Goal: Information Seeking & Learning: Learn about a topic

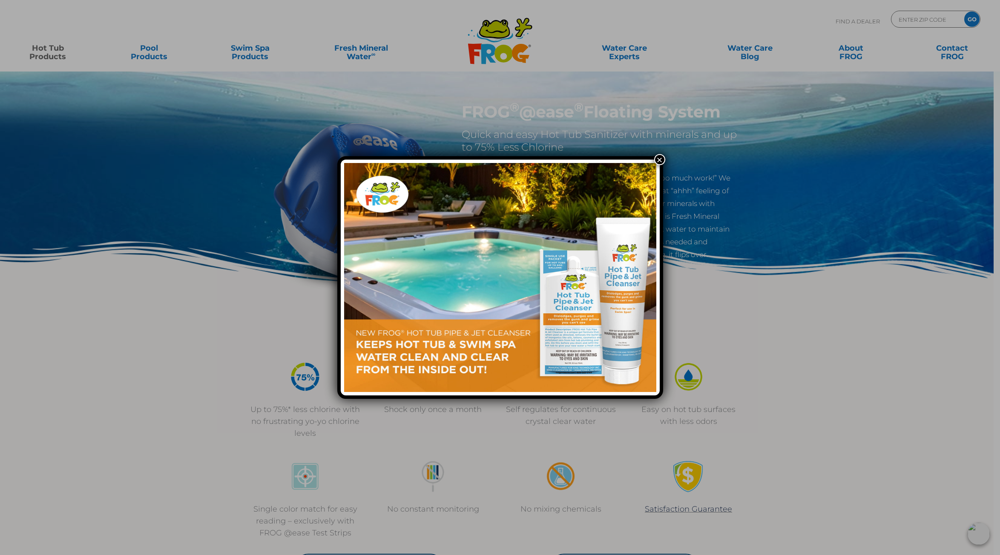
click at [662, 158] on button "×" at bounding box center [659, 159] width 11 height 11
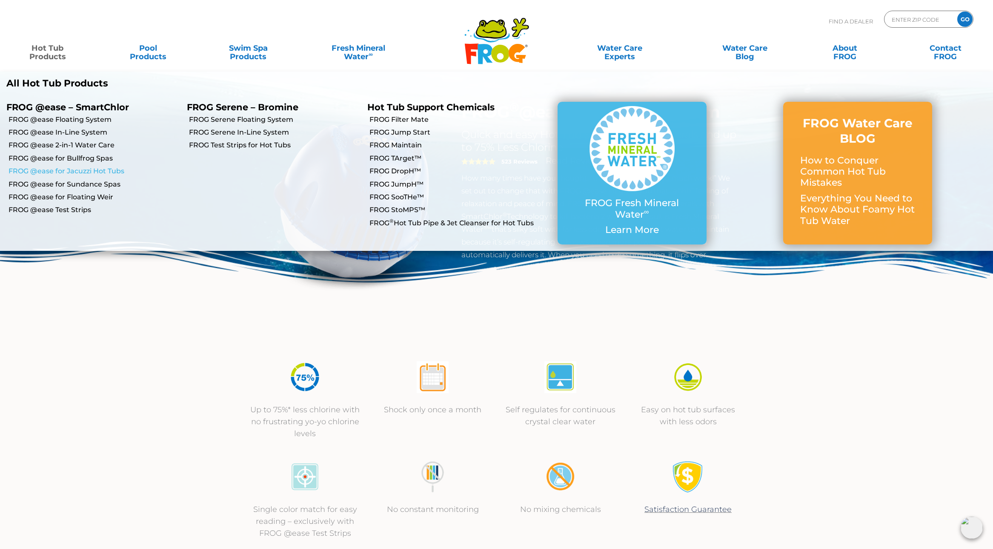
click at [73, 173] on link "FROG @ease for Jacuzzi Hot Tubs" at bounding box center [95, 170] width 172 height 9
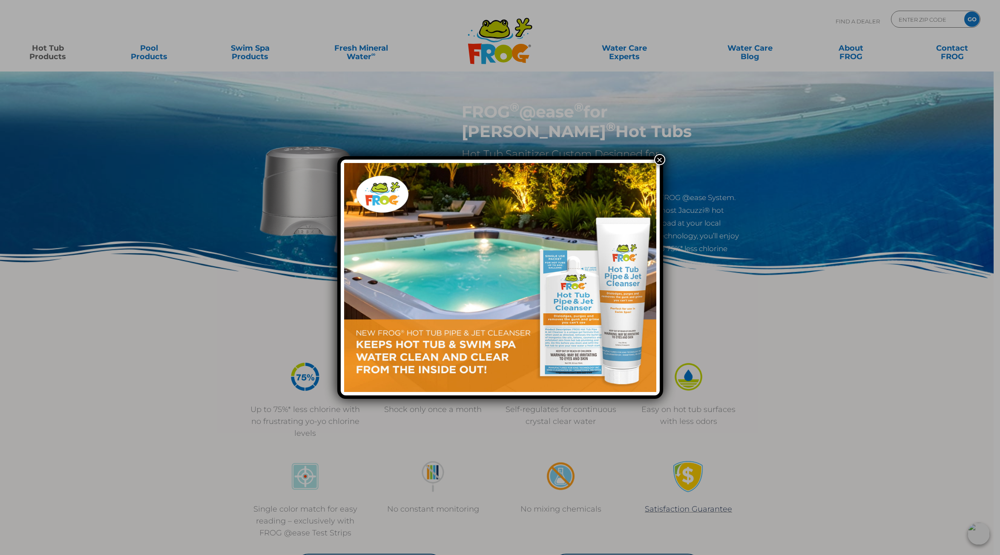
click at [654, 165] on img at bounding box center [500, 277] width 312 height 229
click at [655, 153] on div "×" at bounding box center [500, 277] width 1000 height 555
click at [660, 154] on div "×" at bounding box center [500, 277] width 1000 height 555
click at [655, 163] on button "×" at bounding box center [659, 159] width 11 height 11
click at [661, 160] on button "×" at bounding box center [659, 159] width 11 height 11
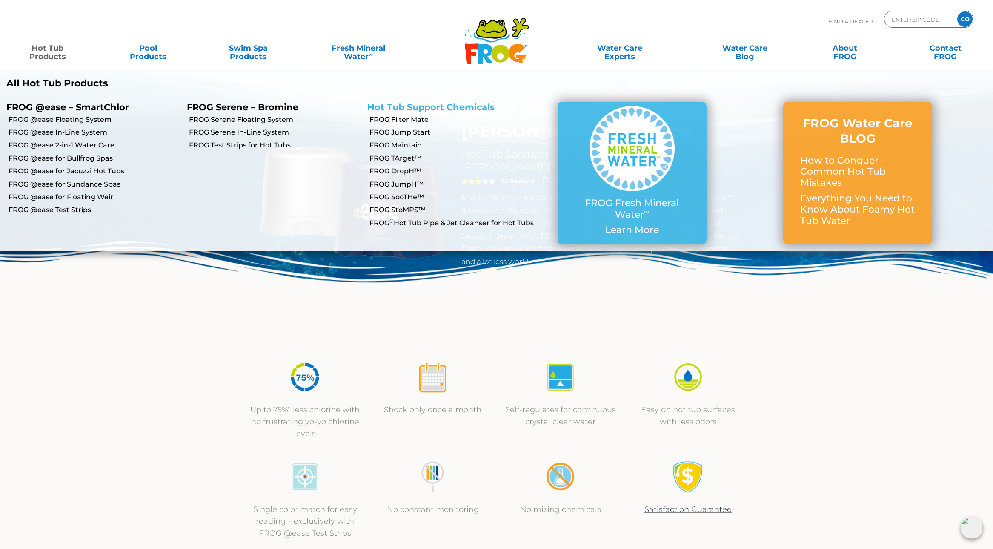
click at [397, 106] on link "Hot Tub Support Chemicals" at bounding box center [430, 107] width 127 height 11
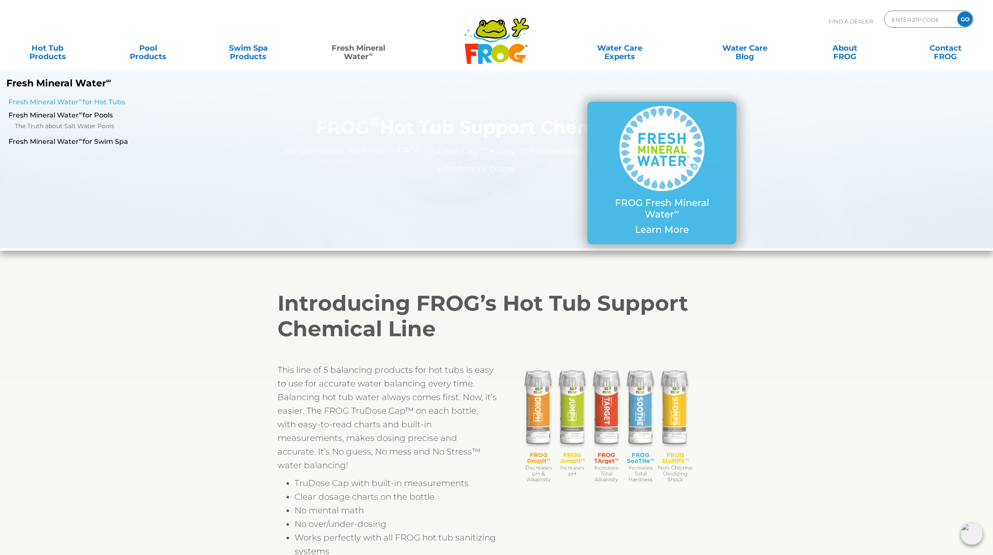
click at [110, 99] on link "Fresh Mineral Water ∞ for Hot Tubs" at bounding box center [170, 101] width 323 height 9
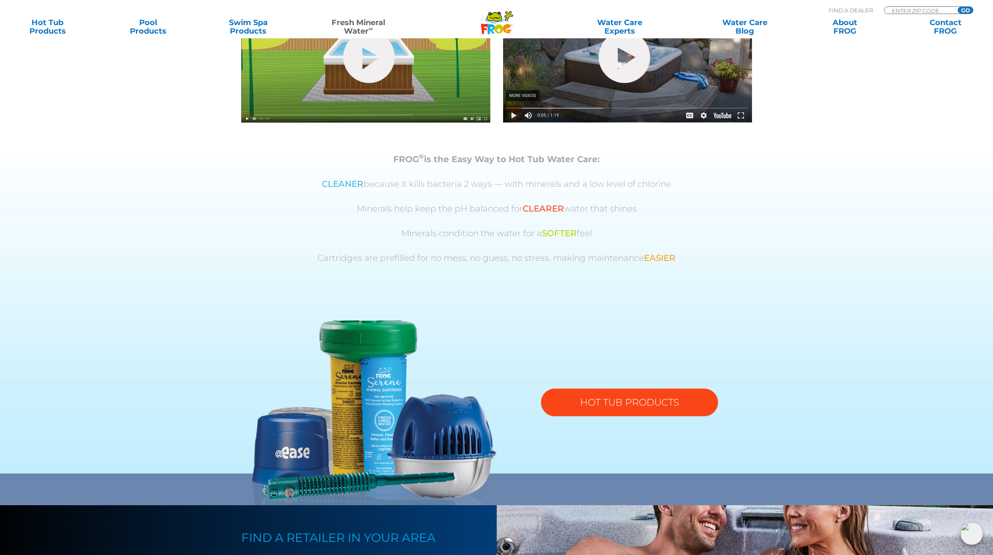
scroll to position [367, 0]
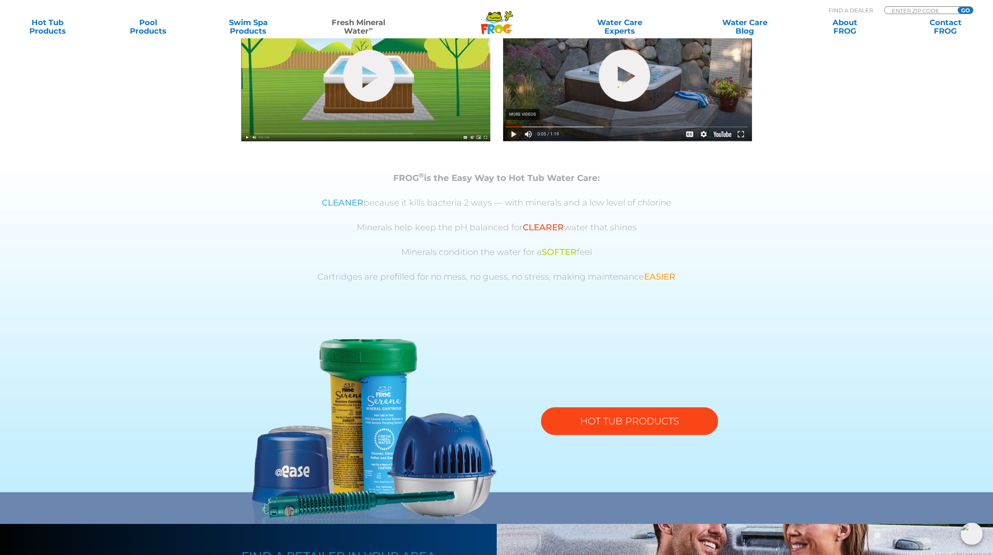
click at [631, 407] on link "HOT TUB PRODUCTS" at bounding box center [629, 421] width 177 height 28
click at [643, 417] on link "HOT TUB PRODUCTS" at bounding box center [629, 421] width 177 height 28
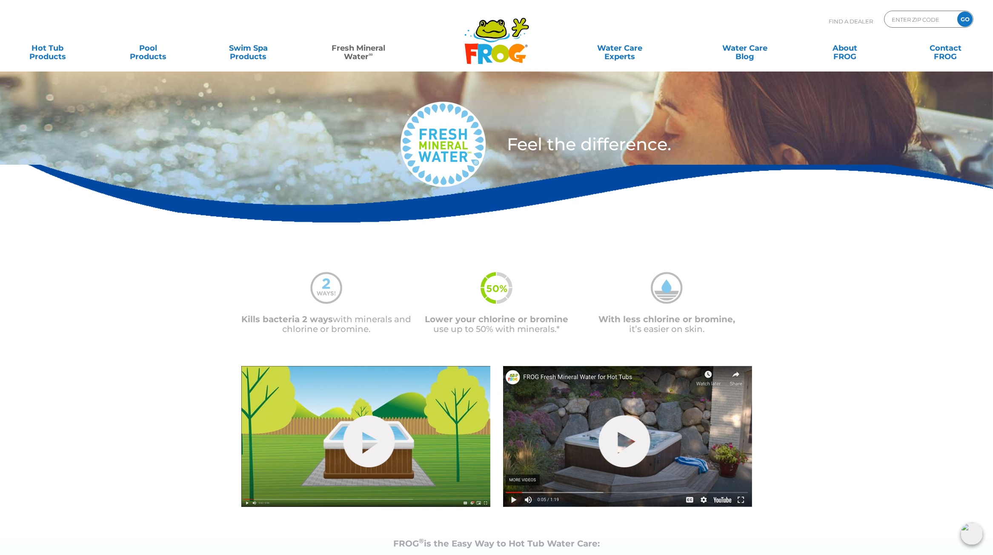
scroll to position [0, 0]
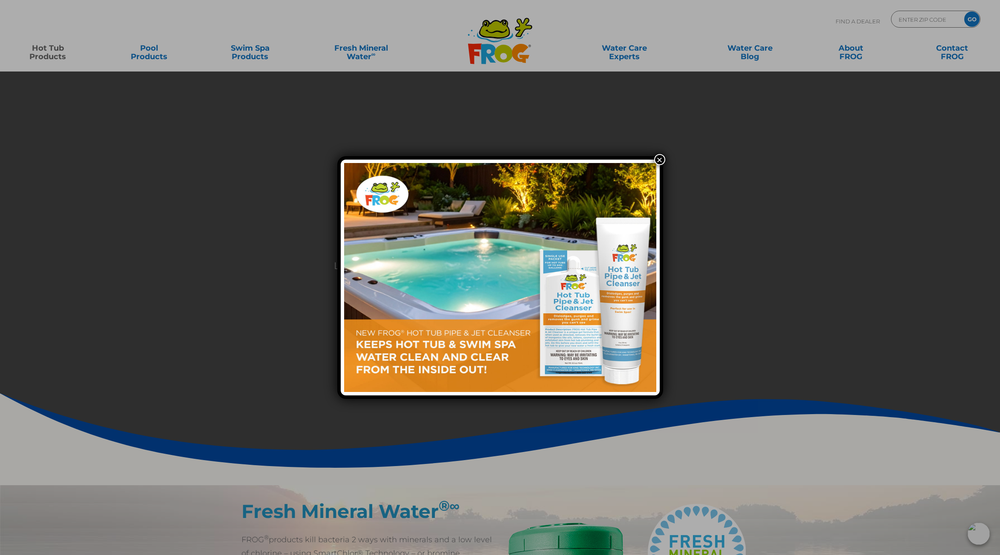
click at [660, 159] on button "×" at bounding box center [659, 159] width 11 height 11
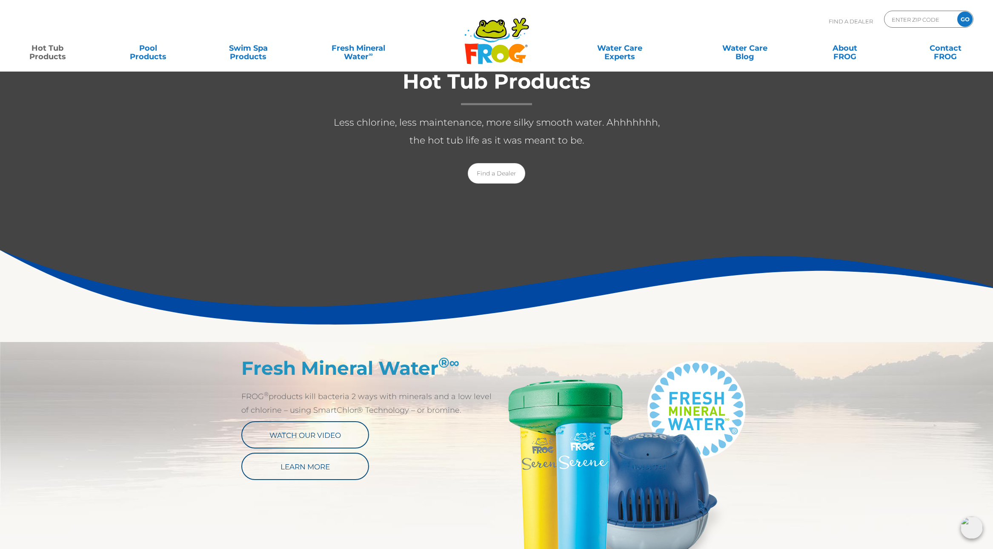
scroll to position [255, 0]
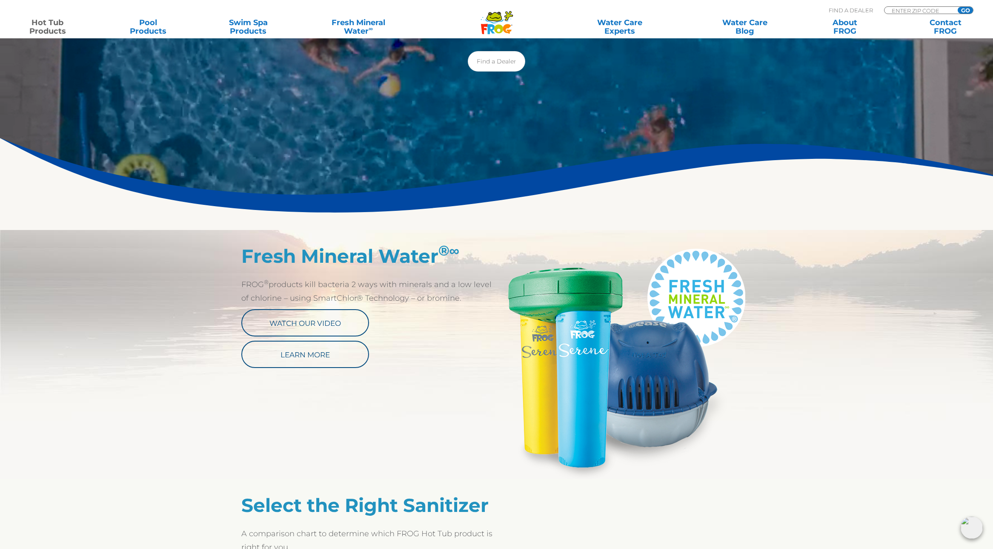
drag, startPoint x: 657, startPoint y: 401, endPoint x: 647, endPoint y: 402, distance: 9.8
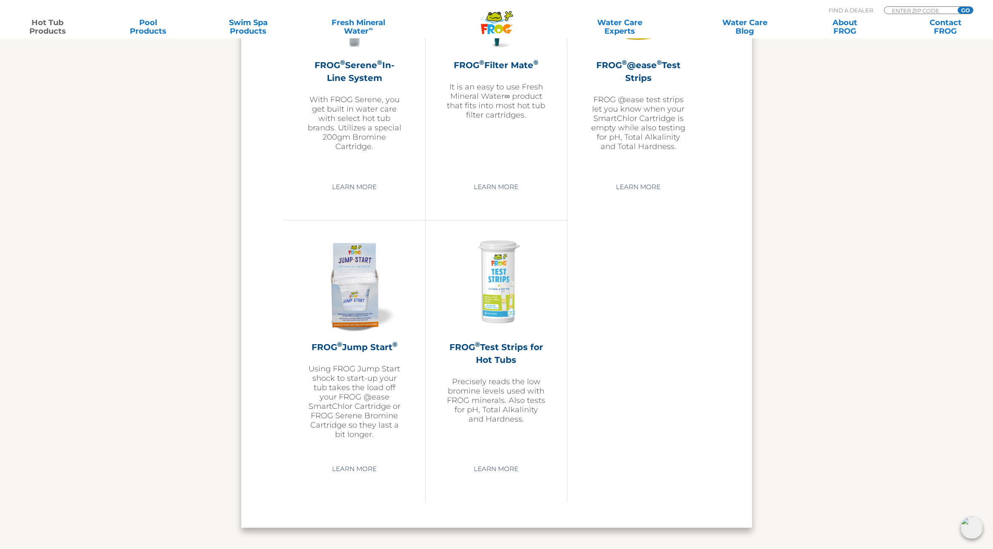
scroll to position [1805, 0]
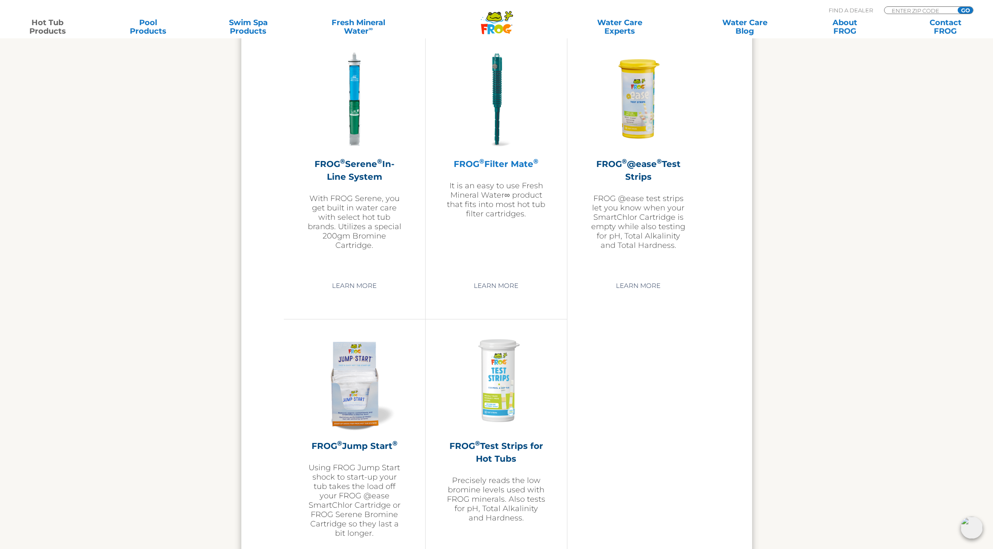
click at [480, 197] on p "It is an easy to use Fresh Mineral Water∞ product that fits into most hot tub f…" at bounding box center [496, 199] width 99 height 37
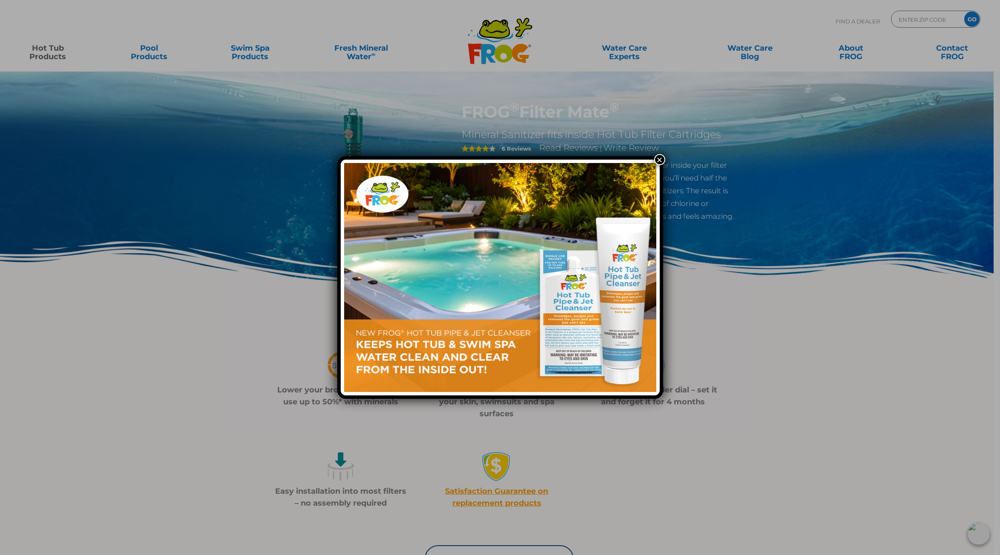
click at [651, 161] on div "×" at bounding box center [500, 277] width 326 height 243
click at [659, 156] on button "×" at bounding box center [659, 159] width 11 height 11
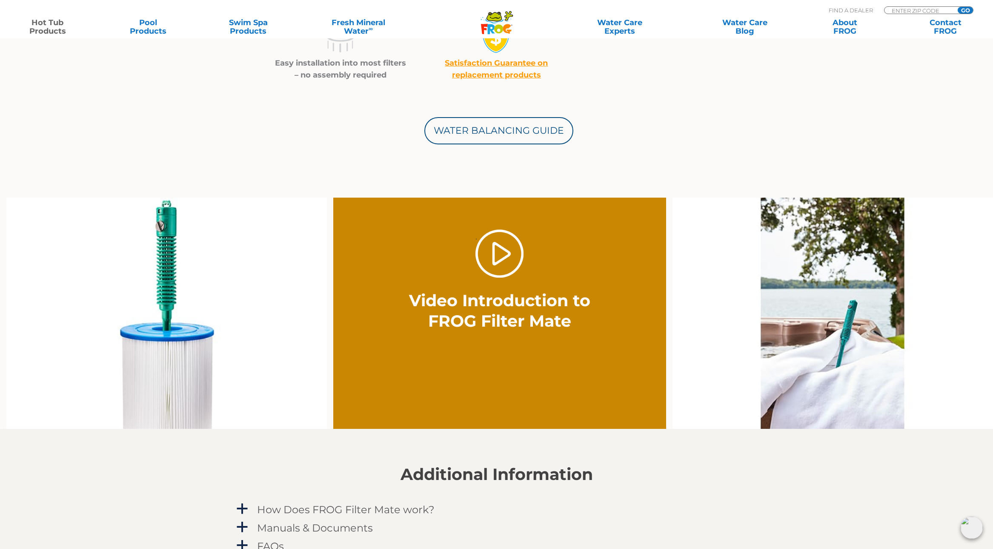
scroll to position [511, 0]
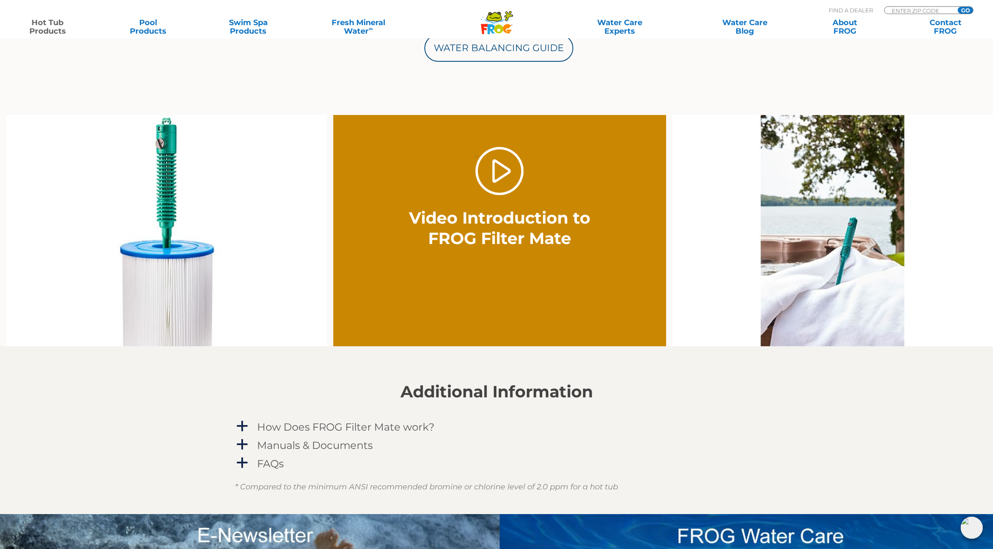
click at [370, 418] on div "a How Does FROG Filter Mate work? The FILTER Mate mineral sanitizer fits easily…" at bounding box center [497, 426] width 524 height 17
click at [374, 422] on h4 "How Does FROG Filter Mate work?" at bounding box center [346, 426] width 178 height 11
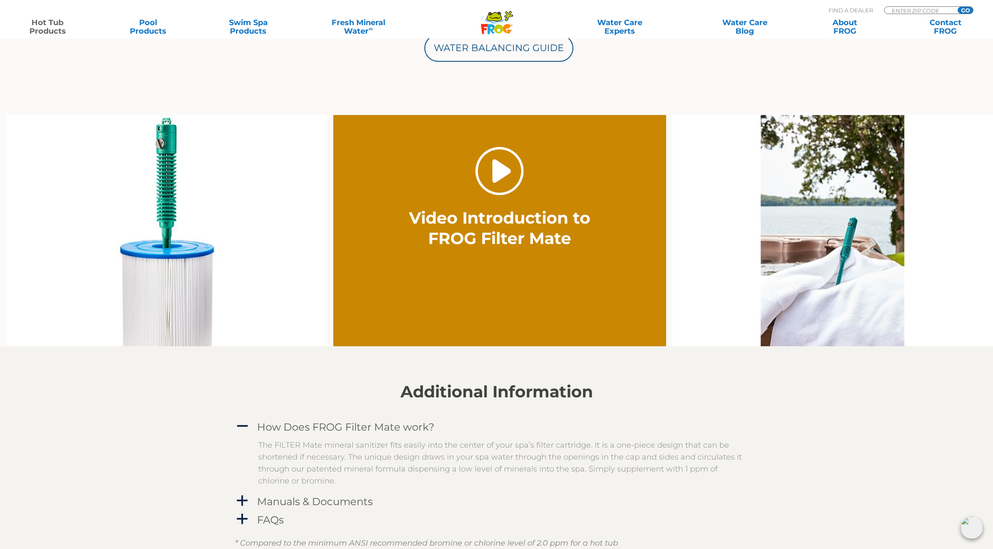
click at [515, 179] on link "." at bounding box center [500, 171] width 48 height 48
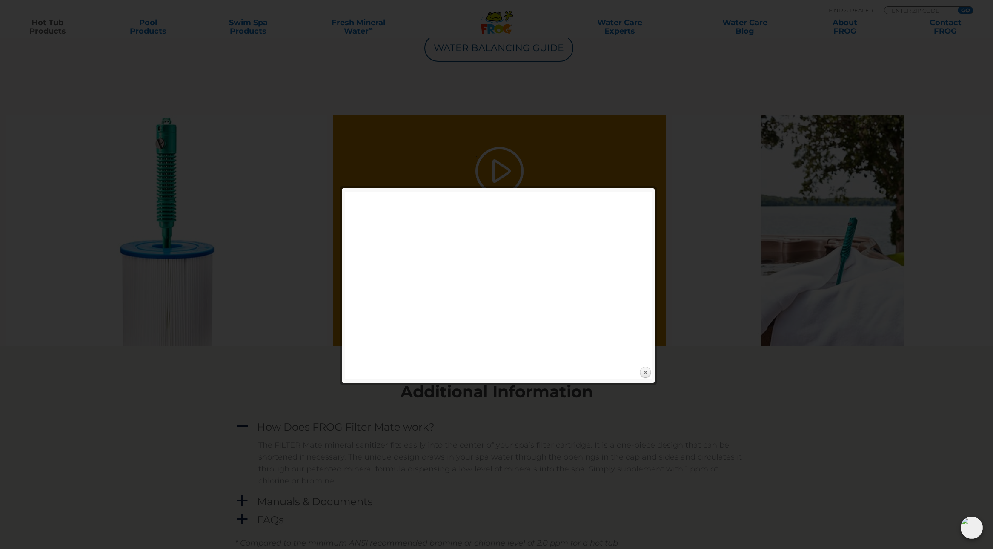
drag, startPoint x: 99, startPoint y: 72, endPoint x: 90, endPoint y: 64, distance: 12.4
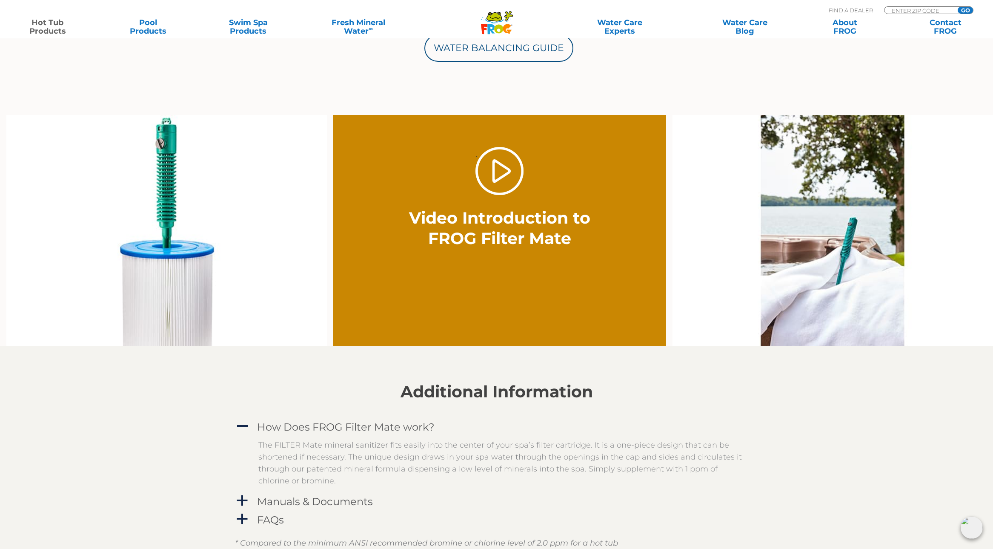
click at [484, 29] on polygon at bounding box center [484, 29] width 7 height 10
